Goal: Complete application form

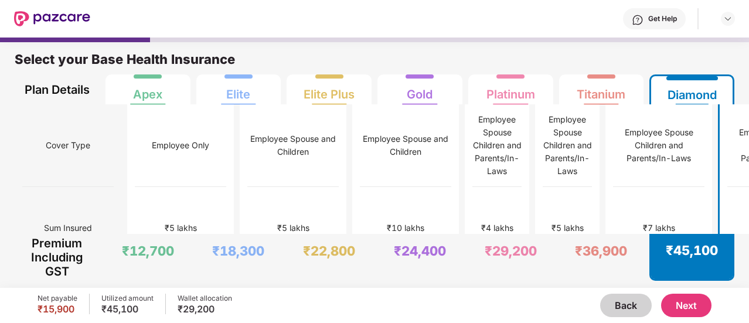
click at [690, 303] on button "Next" at bounding box center [687, 305] width 50 height 23
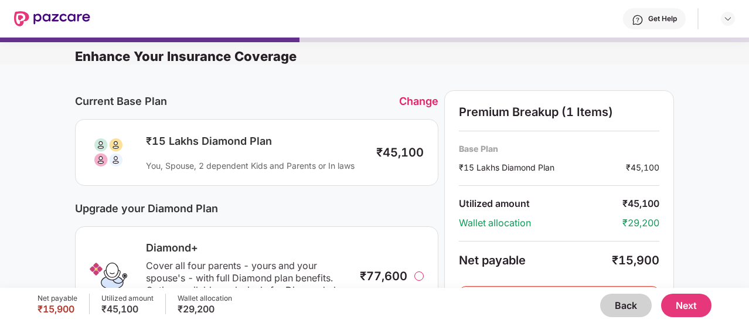
click at [251, 163] on div "You, Spouse, 2 dependent Kids and Parents or In laws" at bounding box center [255, 165] width 219 height 11
click at [199, 134] on div "₹15 Lakhs Diamond Plan" at bounding box center [255, 141] width 219 height 14
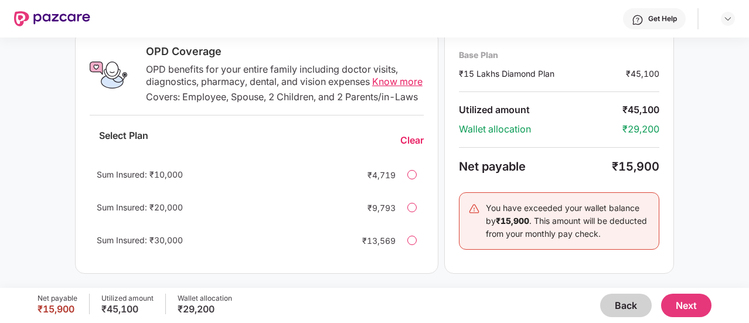
scroll to position [445, 0]
click at [410, 206] on div at bounding box center [412, 207] width 9 height 9
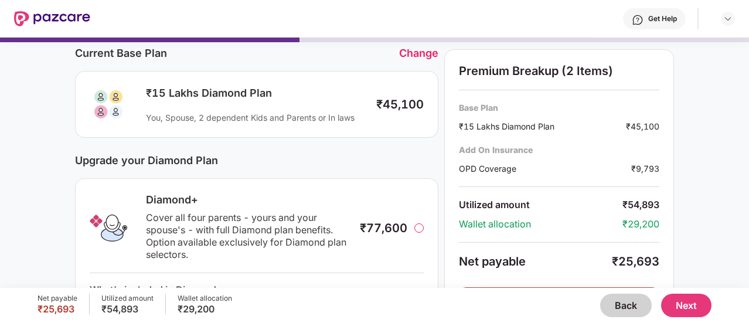
scroll to position [50, 0]
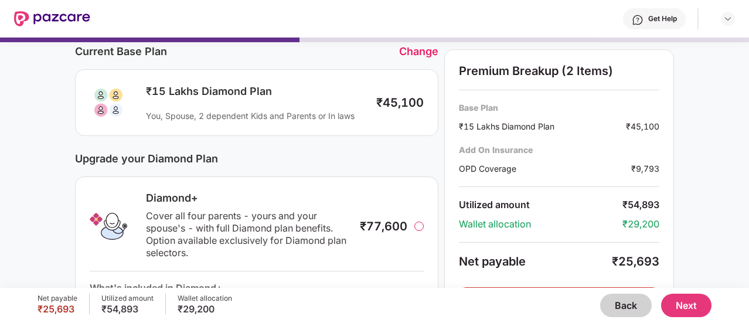
click at [408, 49] on div "Change" at bounding box center [418, 51] width 39 height 12
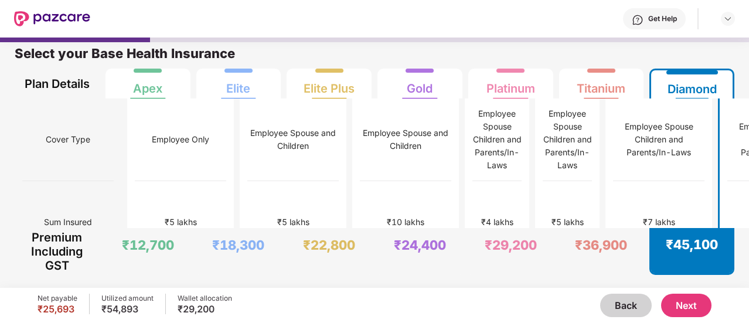
scroll to position [6, 0]
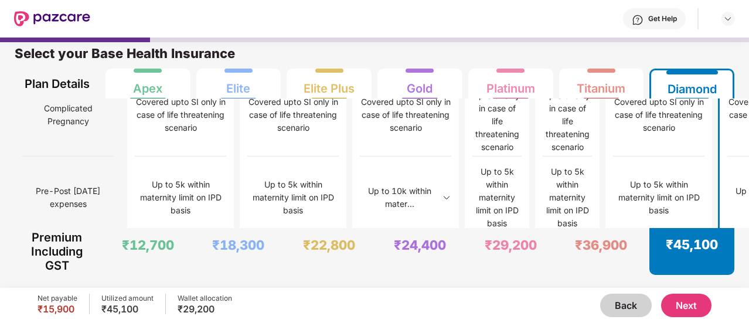
scroll to position [1107, 0]
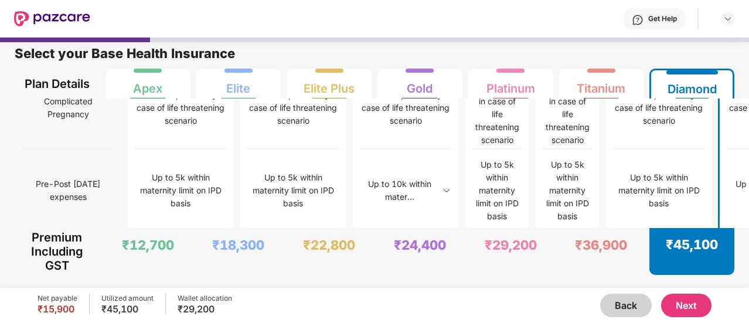
click at [703, 300] on button "Next" at bounding box center [687, 305] width 50 height 23
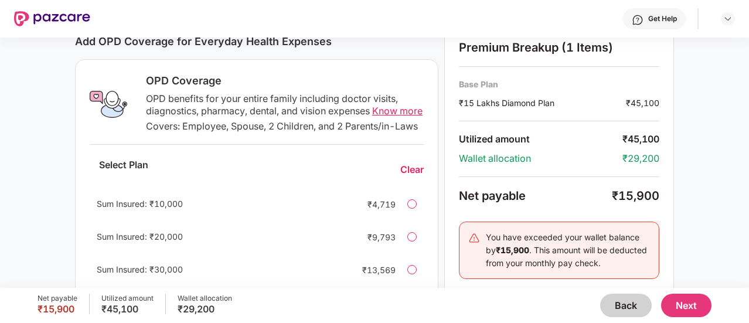
scroll to position [445, 0]
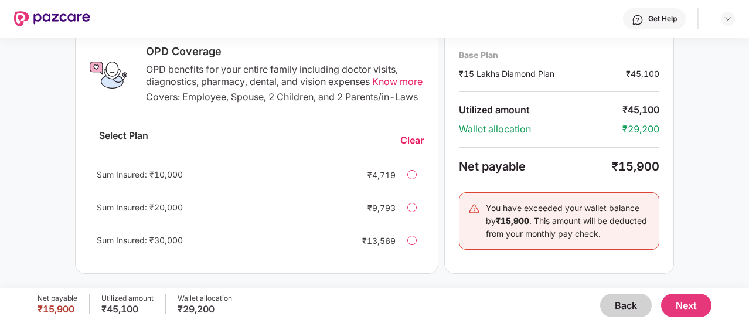
click at [415, 201] on div "Sum Insured: ₹20,000 ₹9,793" at bounding box center [257, 208] width 334 height 28
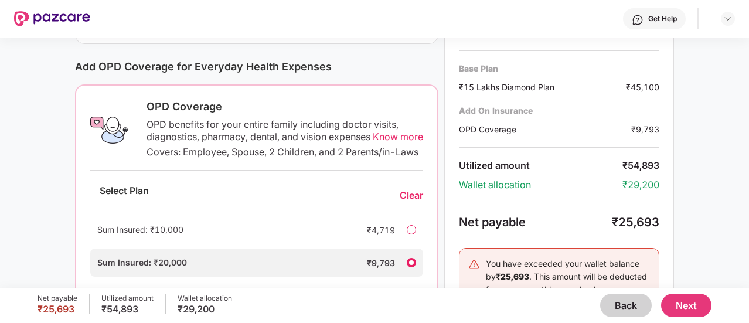
scroll to position [446, 0]
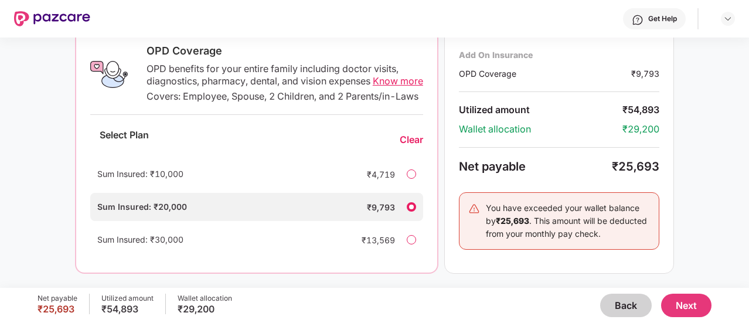
click at [698, 308] on button "Next" at bounding box center [687, 305] width 50 height 23
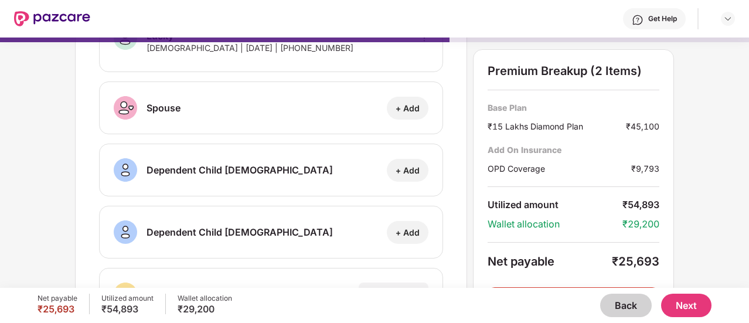
scroll to position [283, 0]
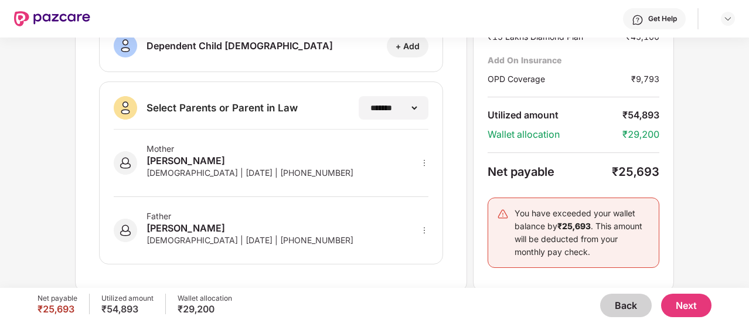
click at [681, 297] on button "Next" at bounding box center [687, 305] width 50 height 23
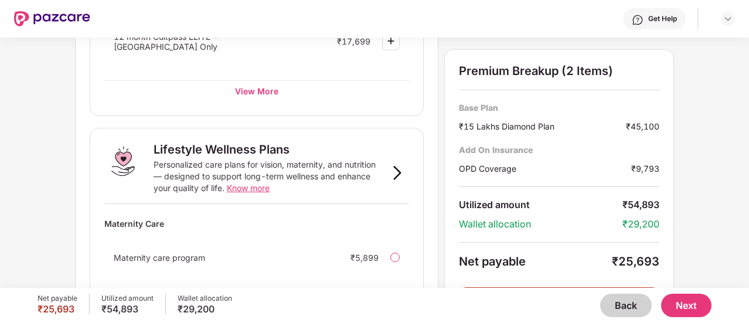
scroll to position [689, 0]
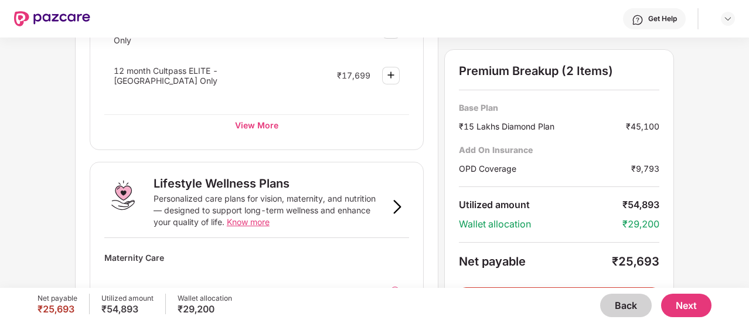
click at [686, 303] on button "Next" at bounding box center [687, 305] width 50 height 23
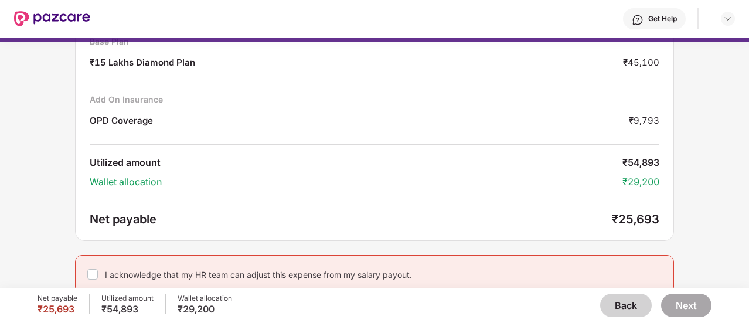
scroll to position [96, 0]
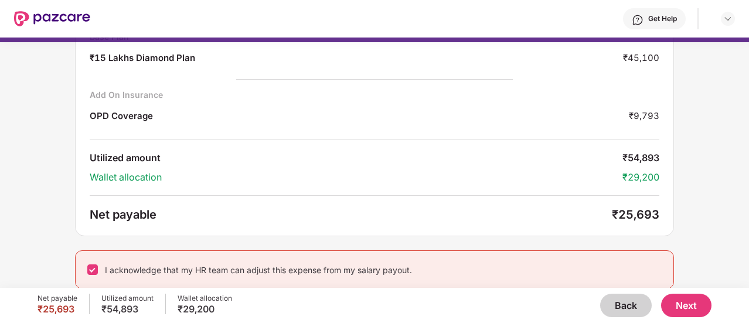
click at [684, 306] on button "Next" at bounding box center [687, 305] width 50 height 23
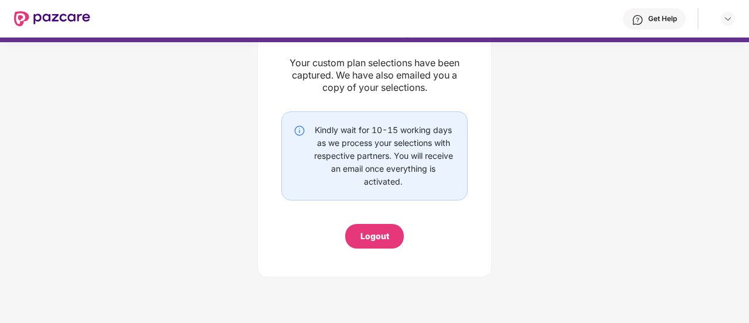
scroll to position [41, 0]
